Goal: Information Seeking & Learning: Learn about a topic

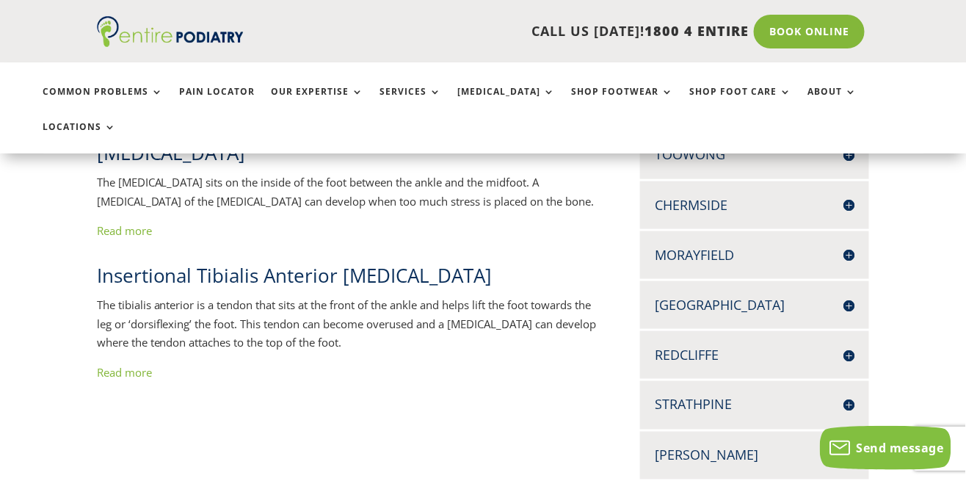
scroll to position [445, 0]
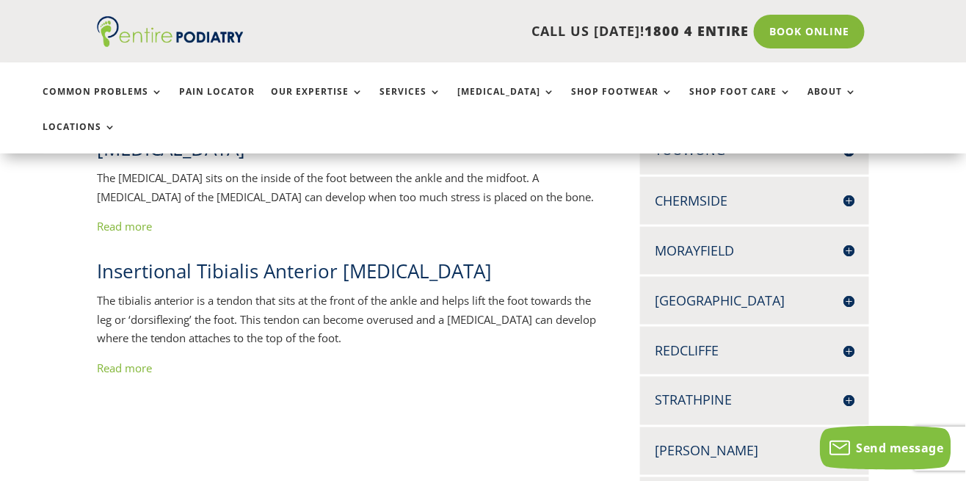
click at [145, 219] on link "Read more" at bounding box center [124, 226] width 55 height 15
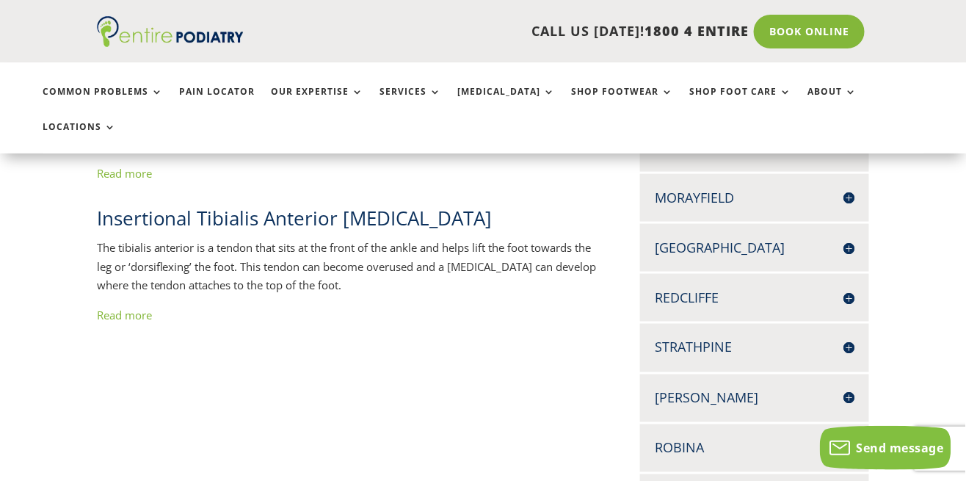
scroll to position [490, 0]
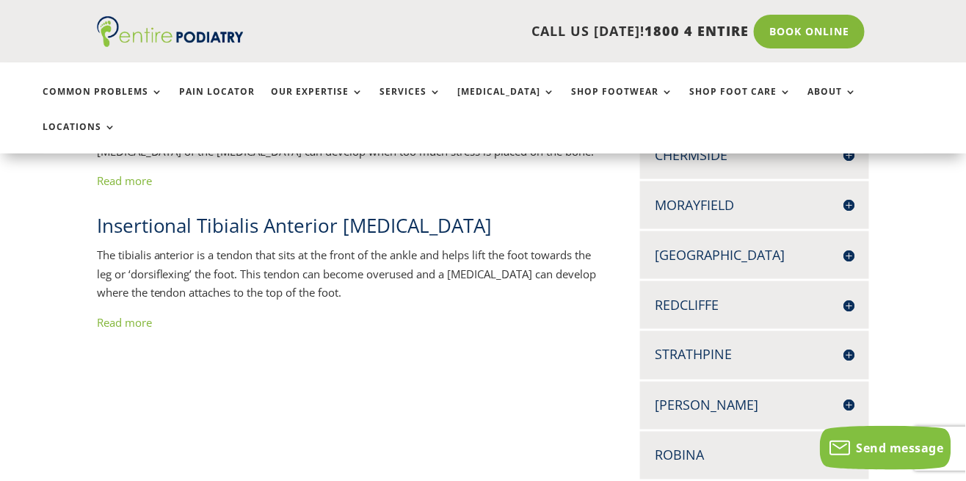
click at [117, 316] on div "Accessory Navicular Some people are born with an additional bone on the inside …" at bounding box center [483, 489] width 773 height 1044
click at [114, 315] on link "Read more" at bounding box center [124, 322] width 55 height 15
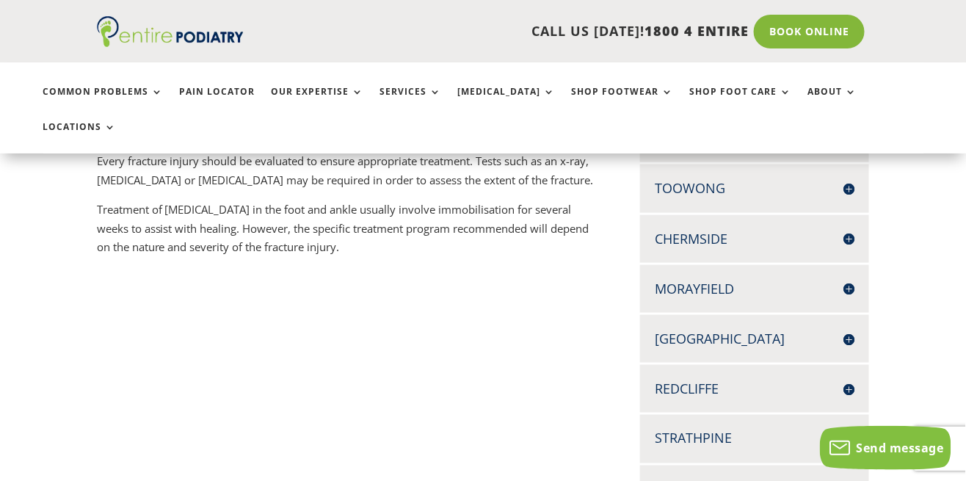
scroll to position [325, 0]
